Goal: Obtain resource: Obtain resource

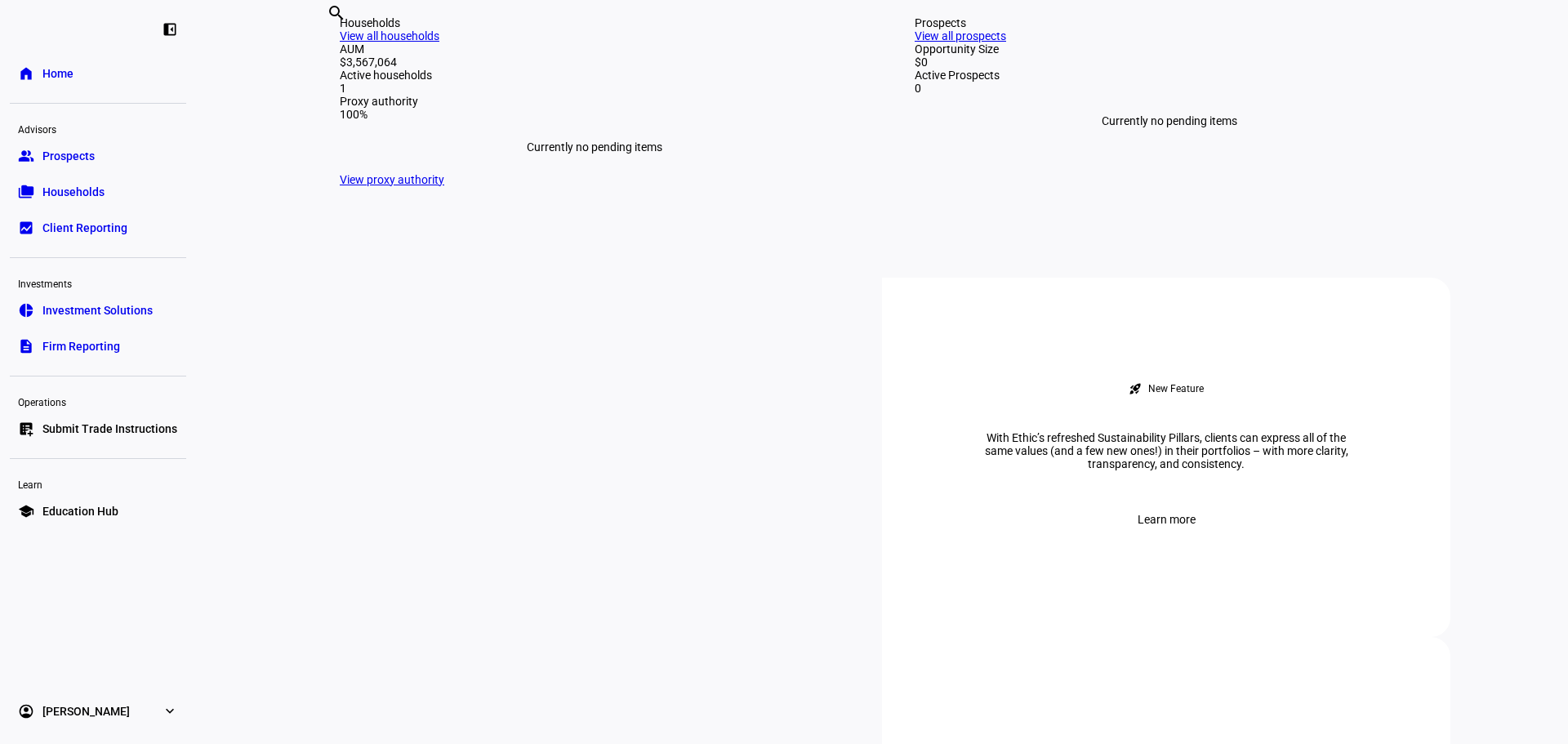
scroll to position [408, 0]
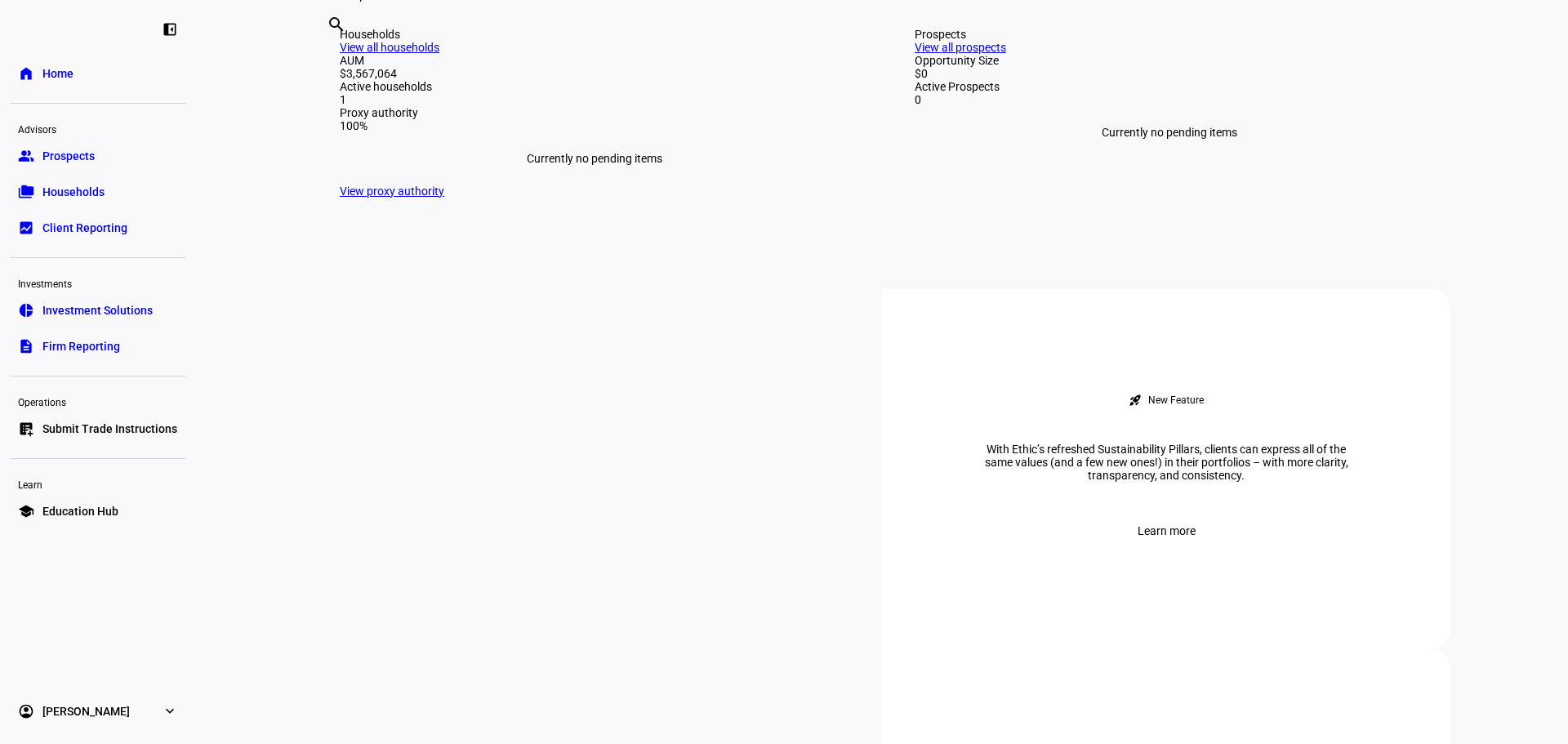
click at [439, 54] on link "View all households" at bounding box center [390, 47] width 99 height 13
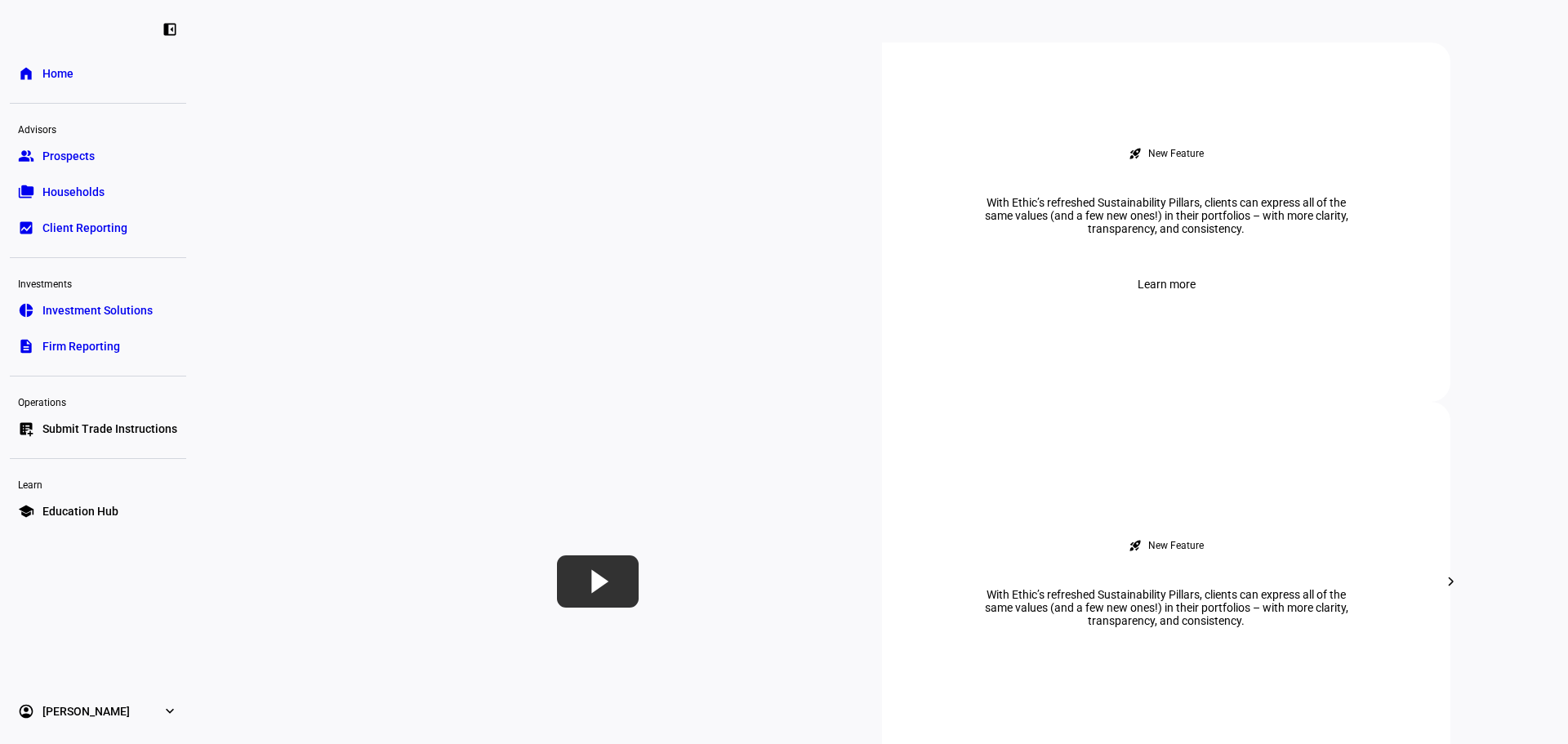
scroll to position [735, 0]
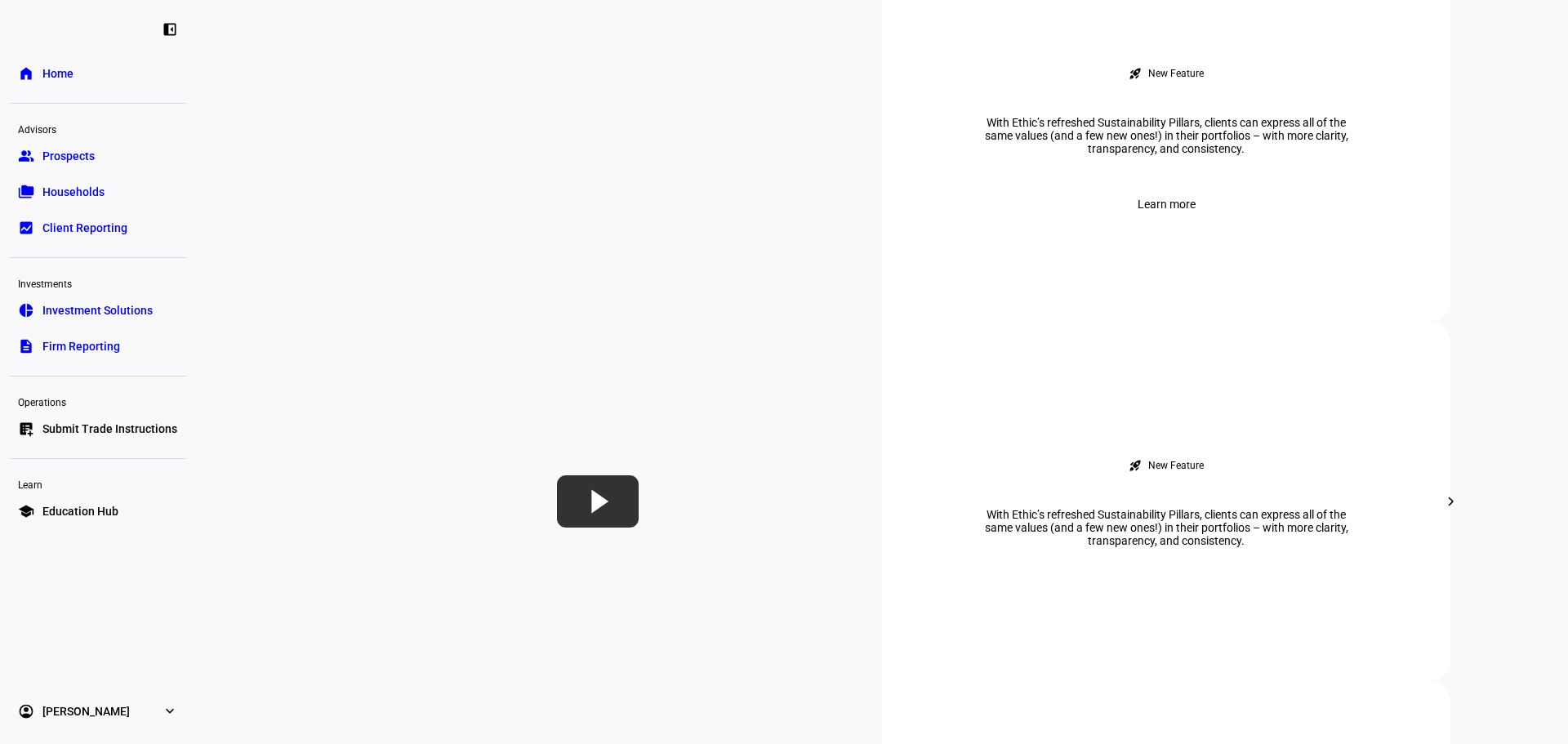
click at [100, 347] on span "Firm Reporting" at bounding box center [81, 346] width 78 height 16
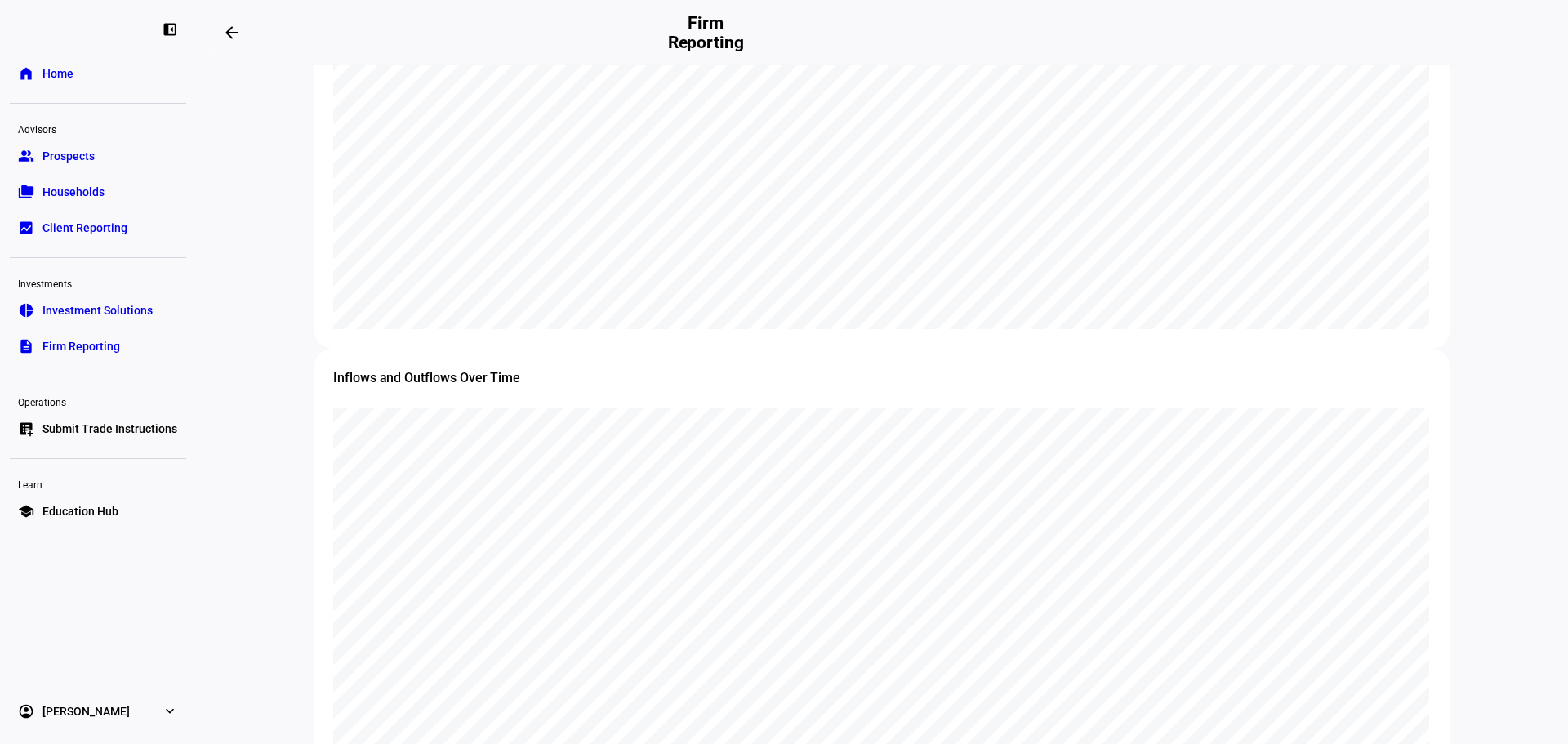
scroll to position [1469, 0]
click at [75, 62] on link "home Home" at bounding box center [98, 74] width 176 height 33
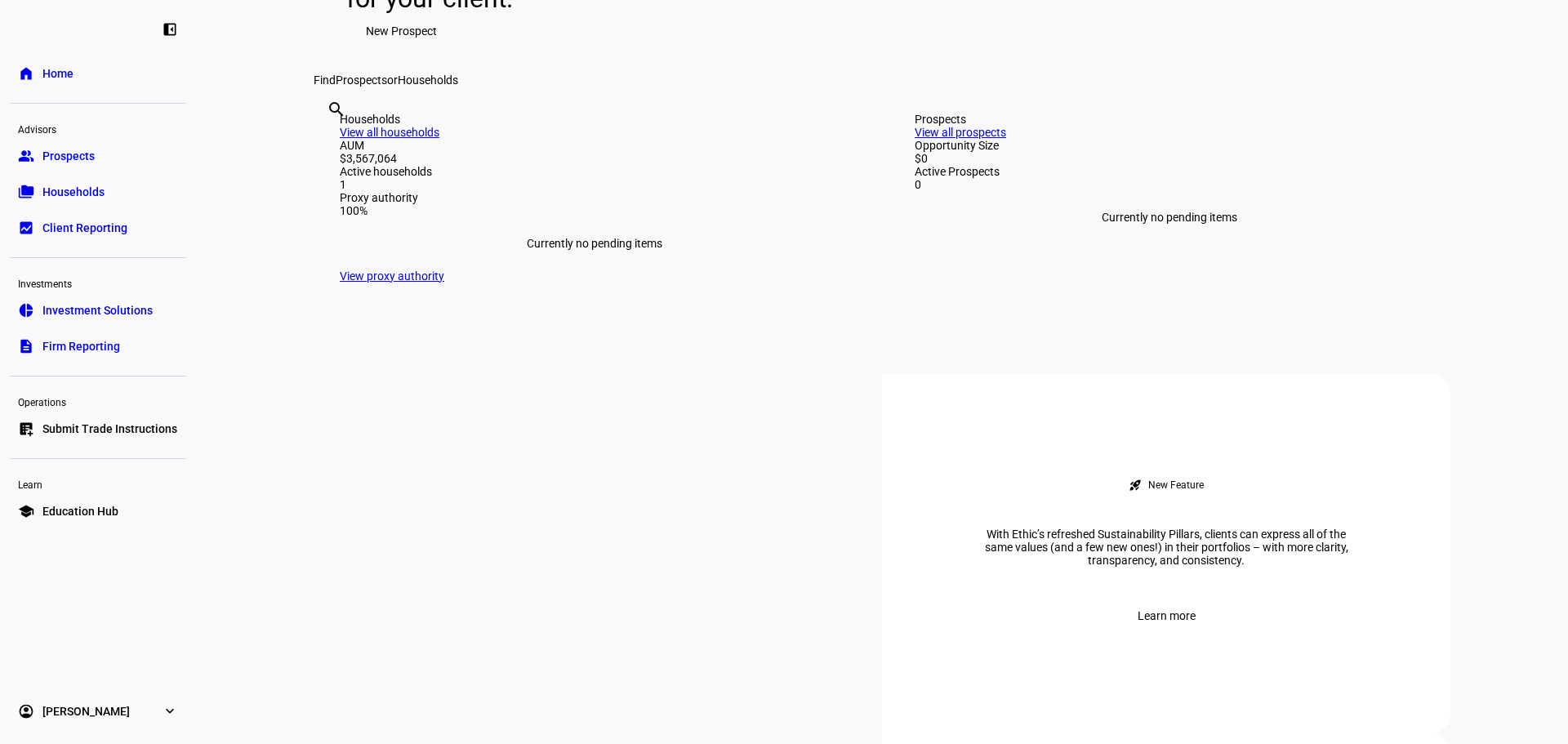
scroll to position [408, 0]
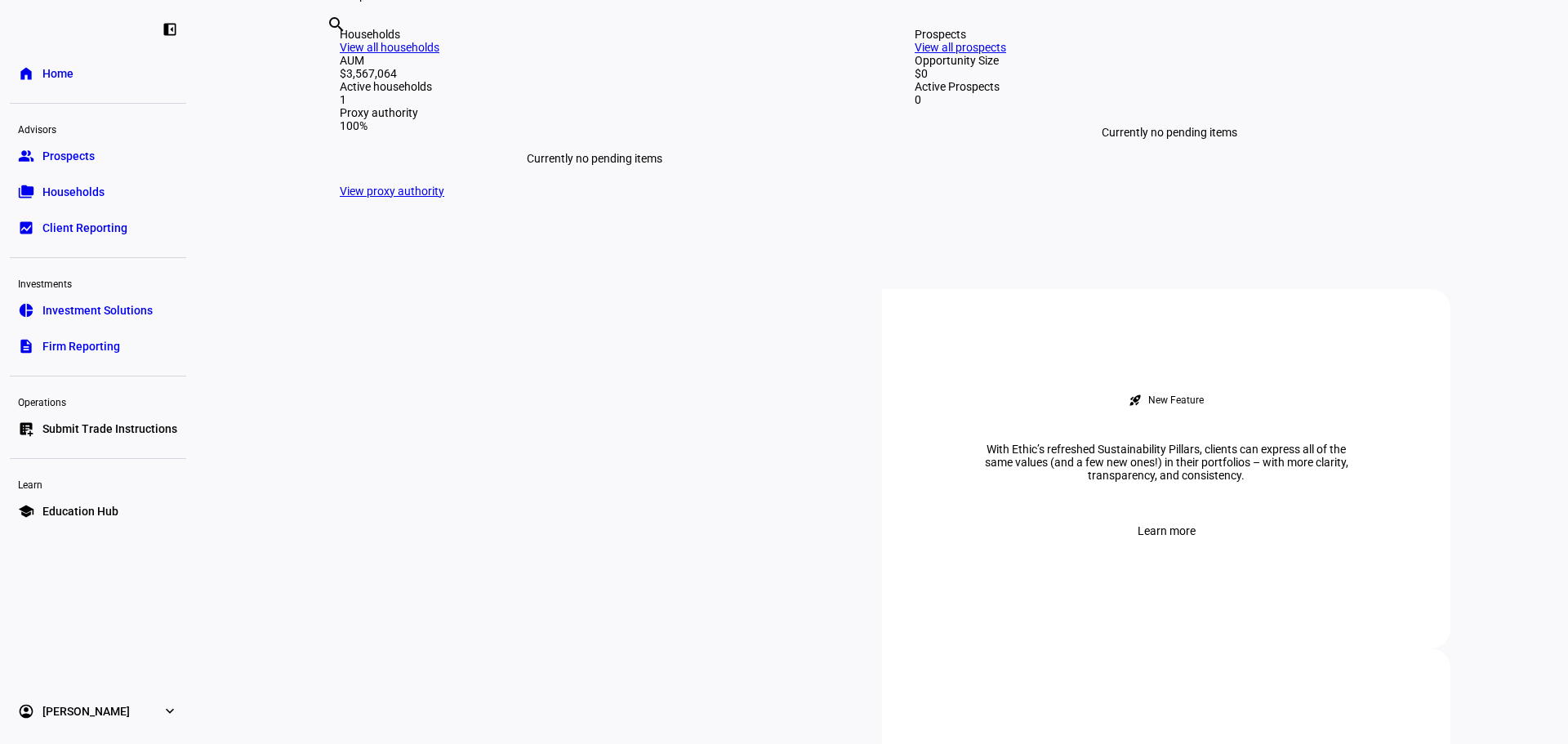
click at [330, 57] on input "text" at bounding box center [328, 46] width 3 height 20
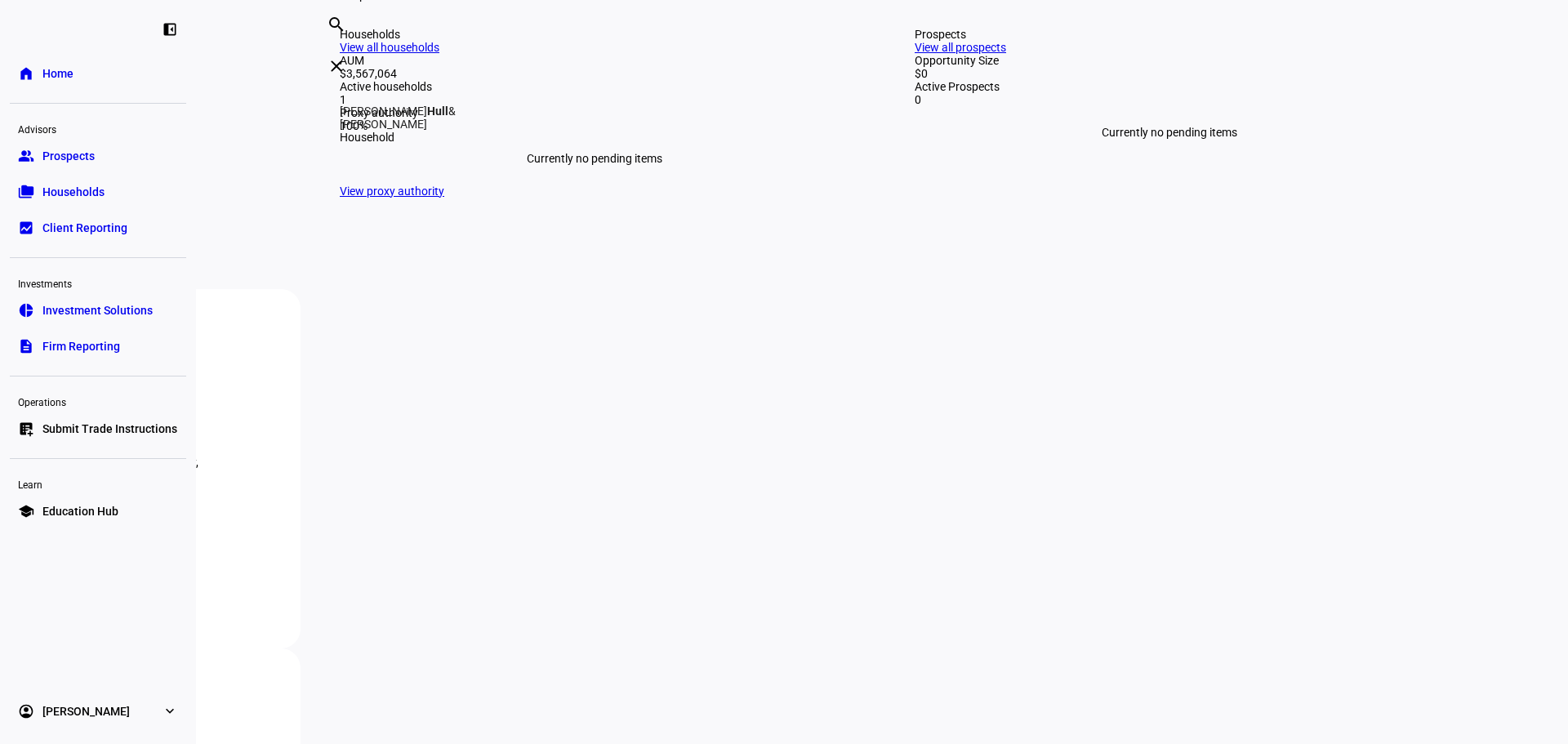
type input "hull"
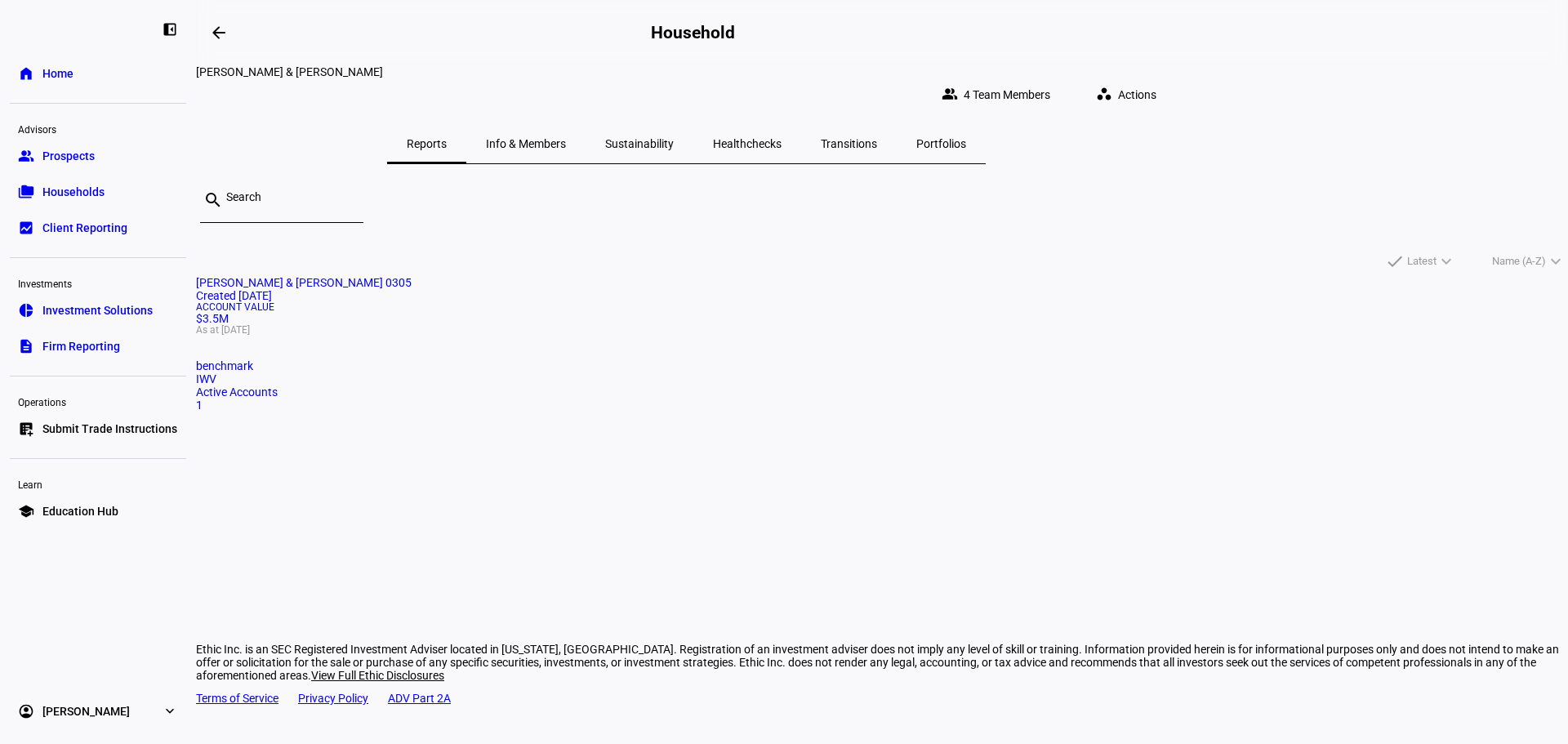
click at [217, 385] on span "IWV" at bounding box center [206, 378] width 21 height 13
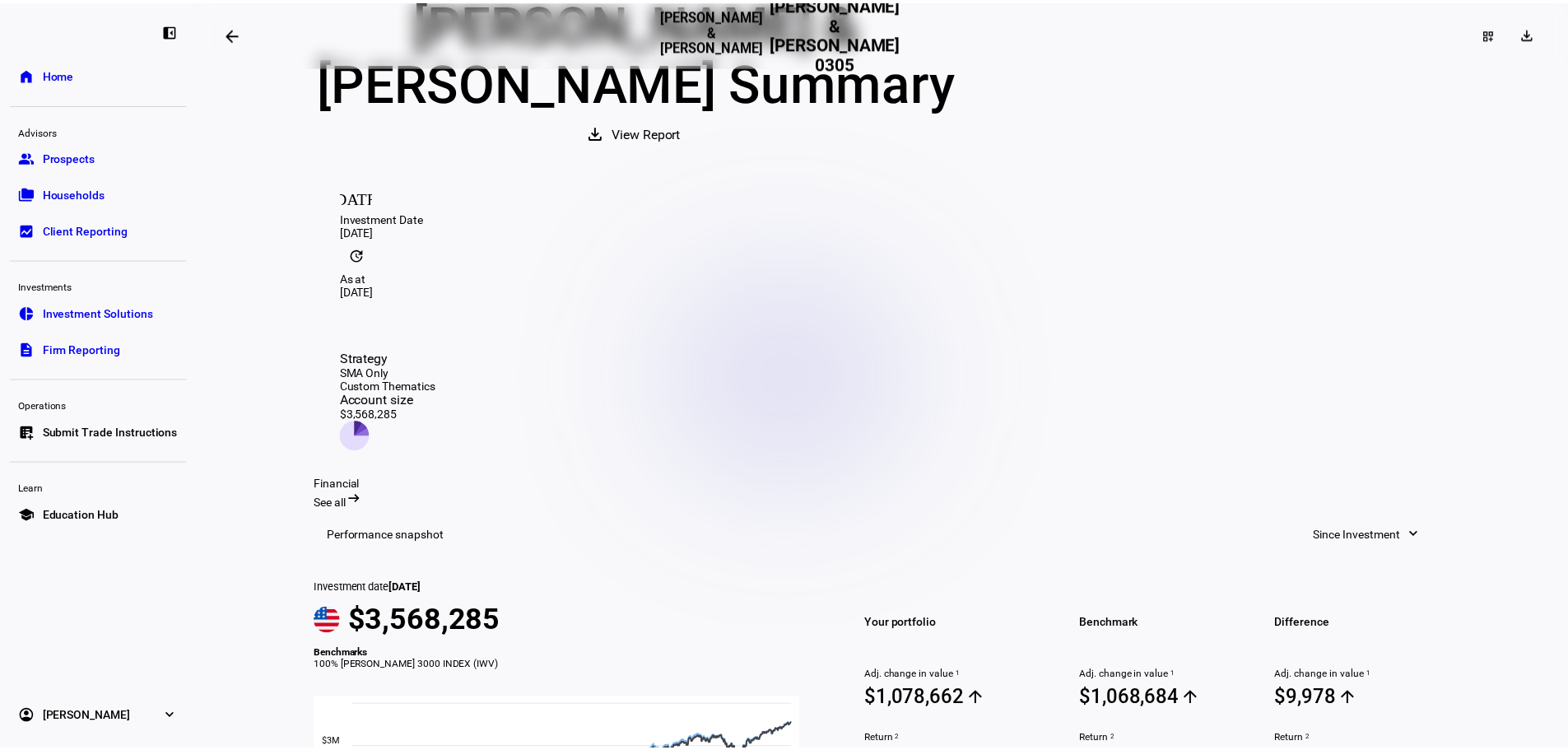
scroll to position [165, 0]
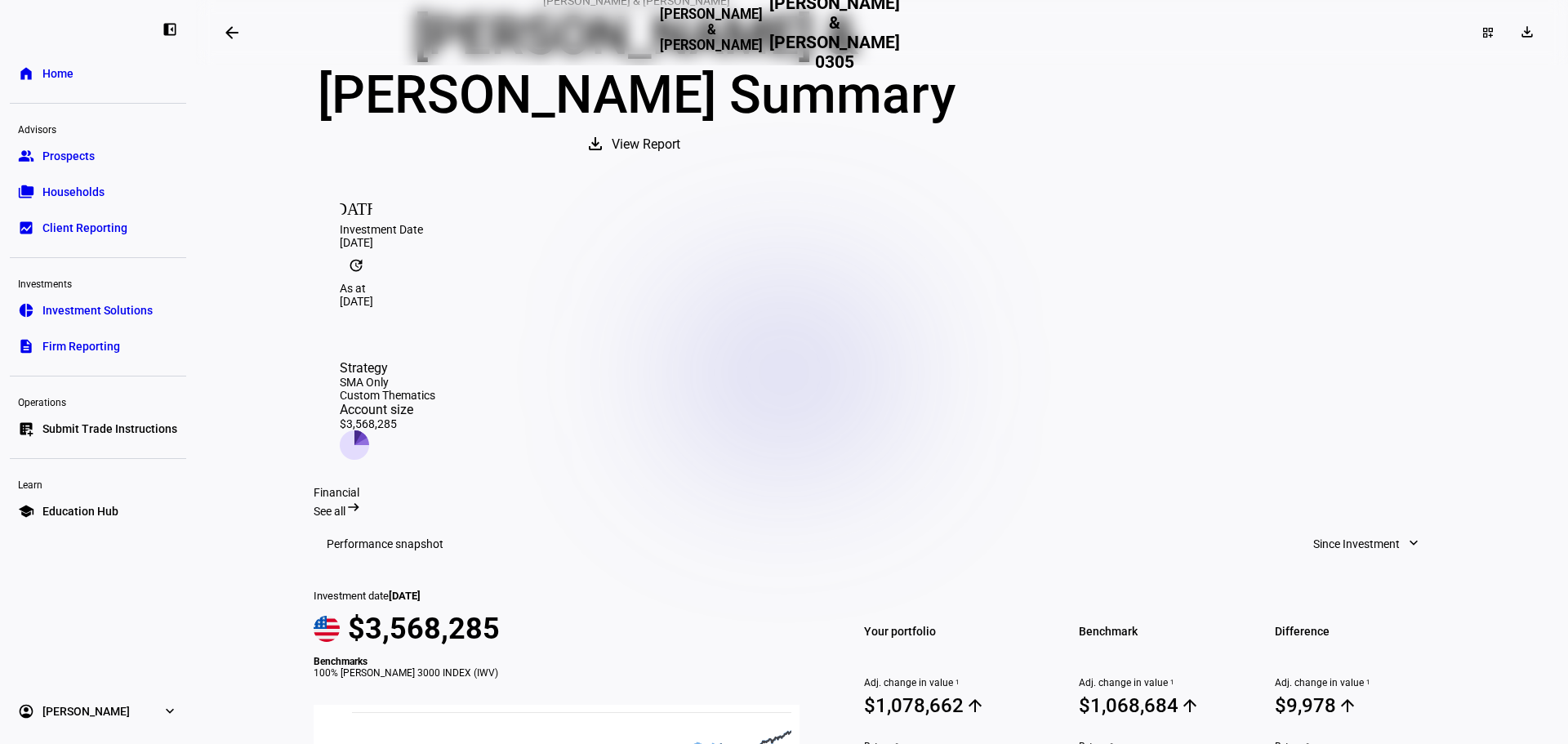
click at [680, 164] on span "View Report" at bounding box center [646, 145] width 69 height 39
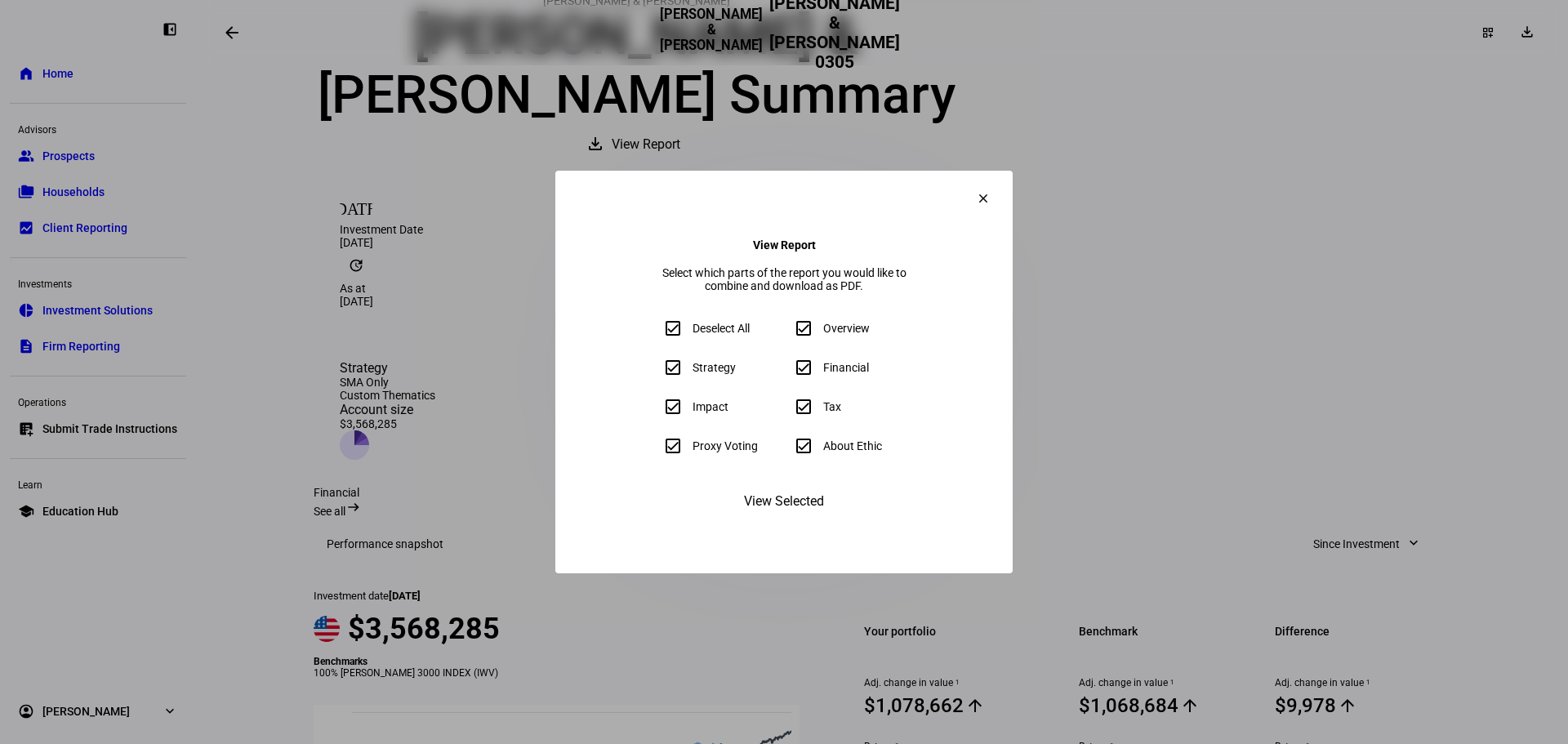
click at [809, 520] on span "View Selected" at bounding box center [784, 502] width 80 height 39
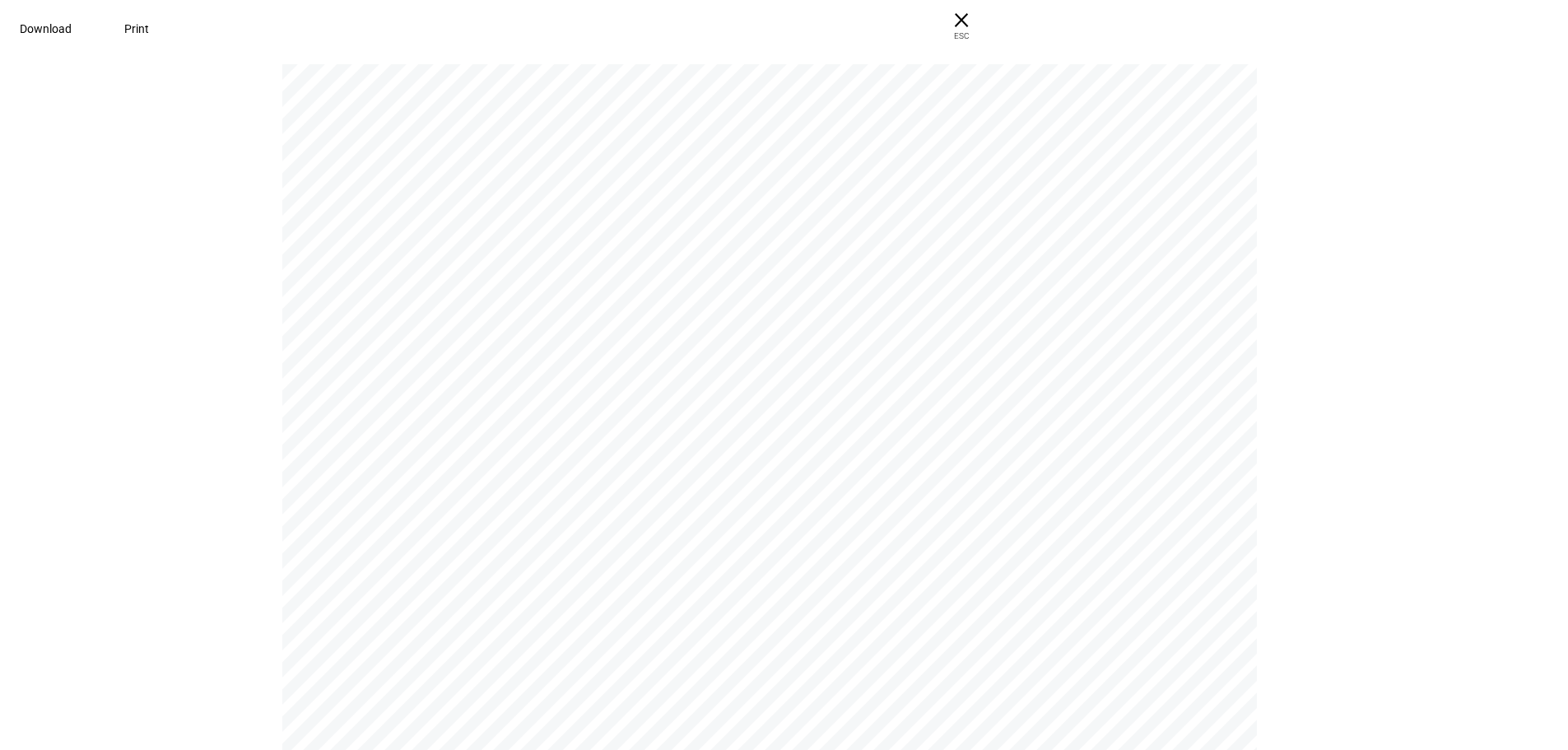
click at [168, 23] on span at bounding box center [136, 28] width 64 height 40
